Goal: Navigation & Orientation: Find specific page/section

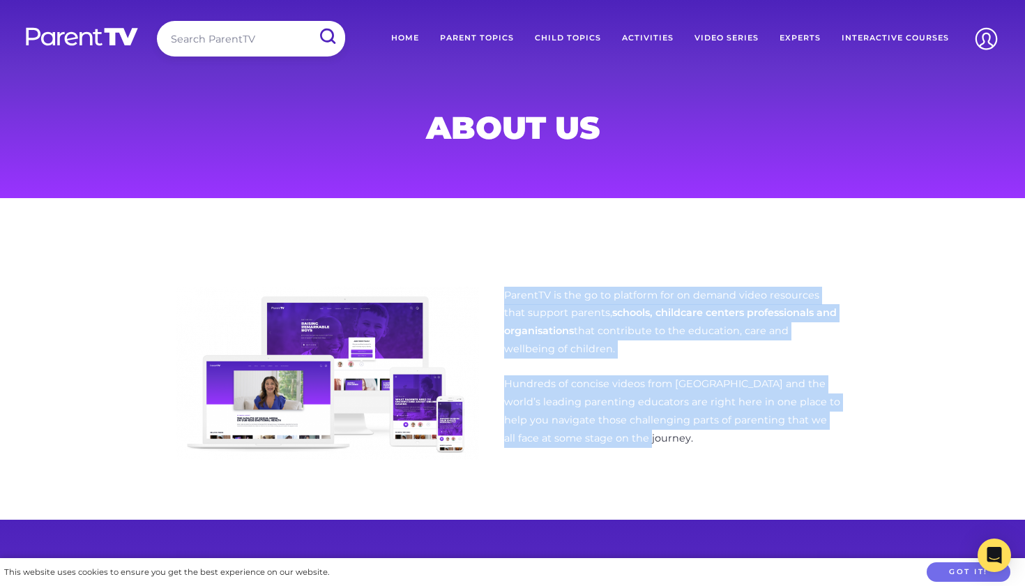
click at [465, 31] on link "Parent Topics" at bounding box center [477, 38] width 95 height 35
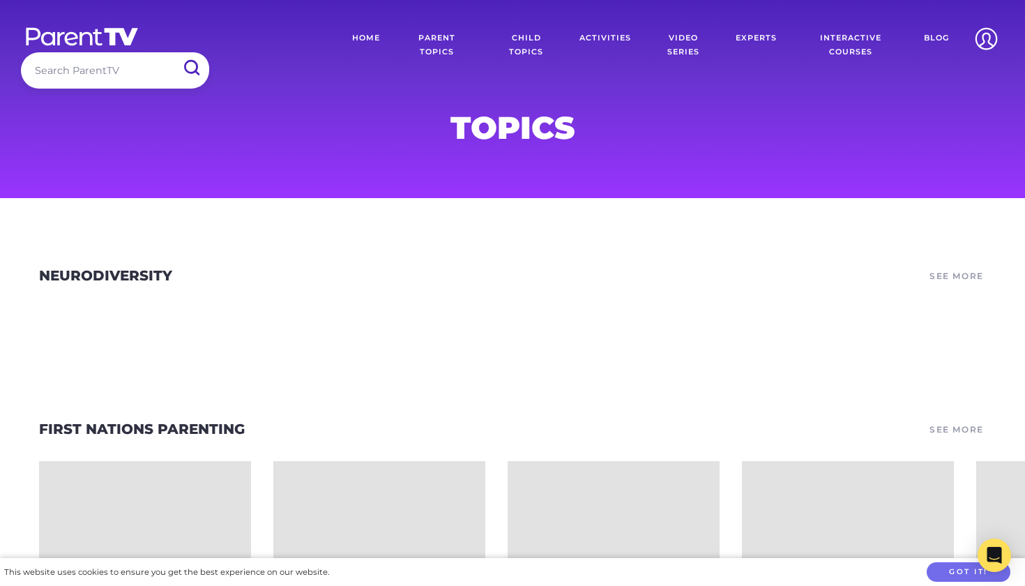
scroll to position [15, 0]
